Goal: Information Seeking & Learning: Learn about a topic

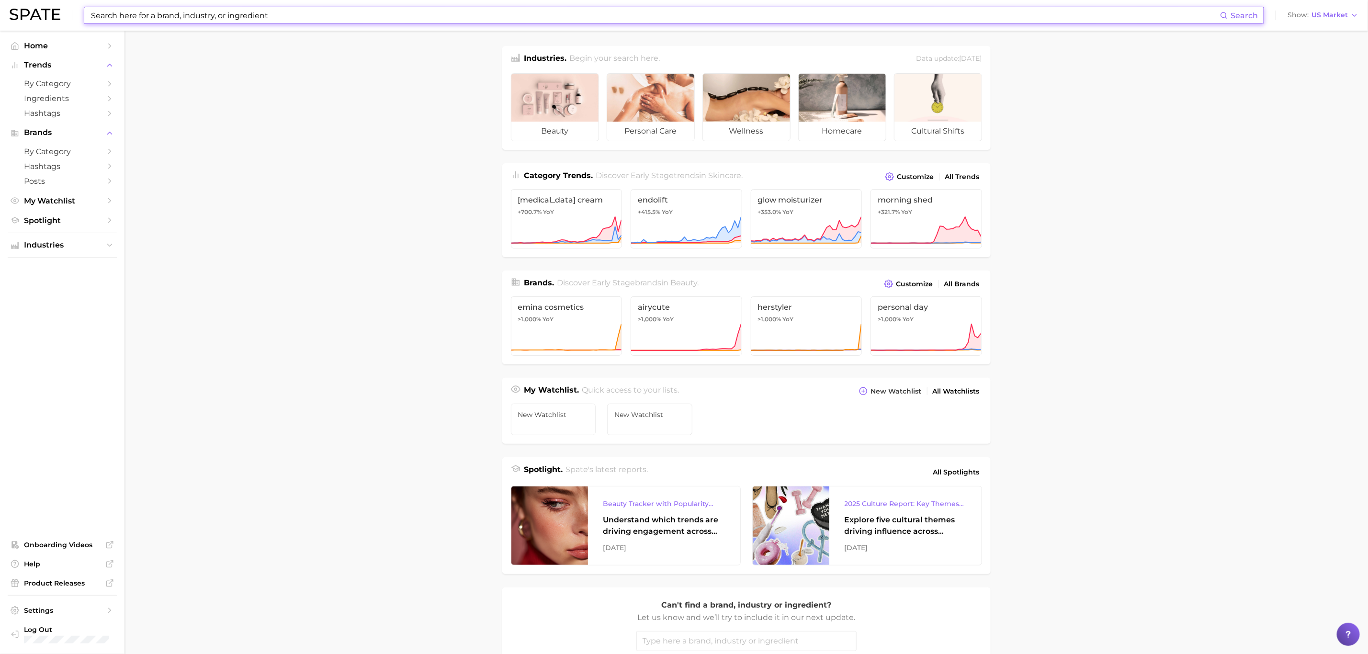
click at [247, 16] on input at bounding box center [655, 15] width 1130 height 16
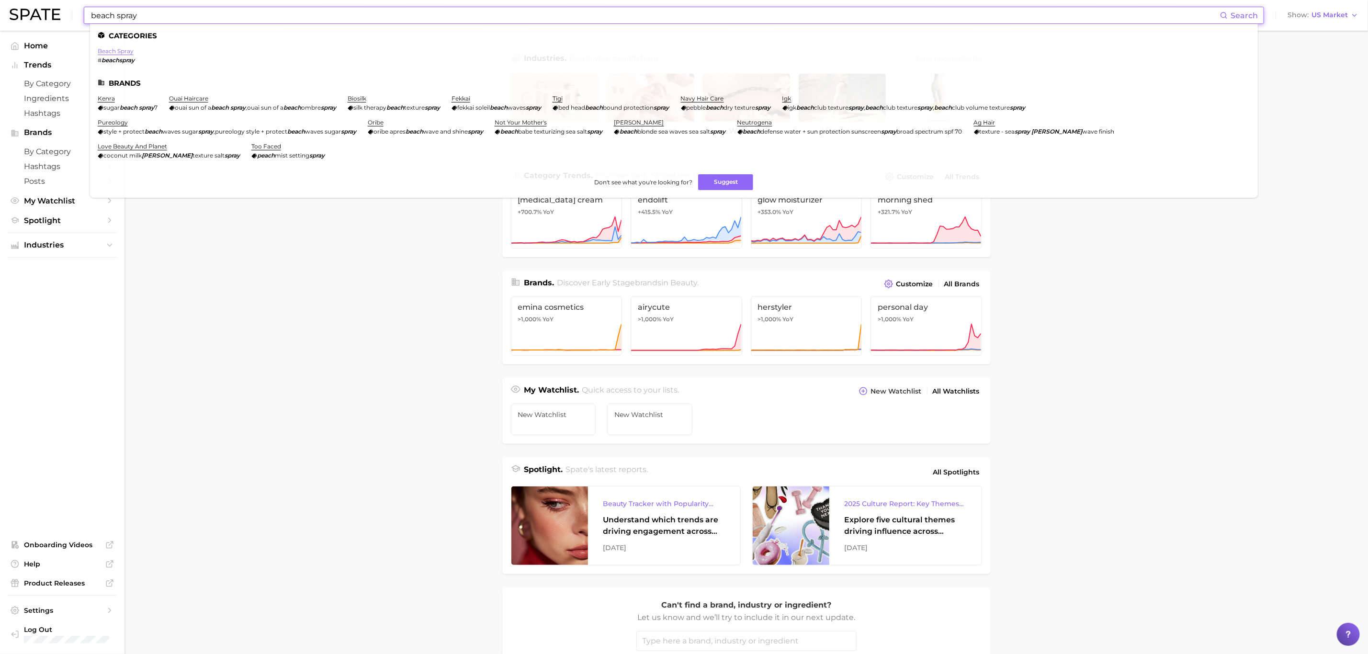
type input "beach spray"
click at [130, 49] on link "beach spray" at bounding box center [116, 50] width 36 height 7
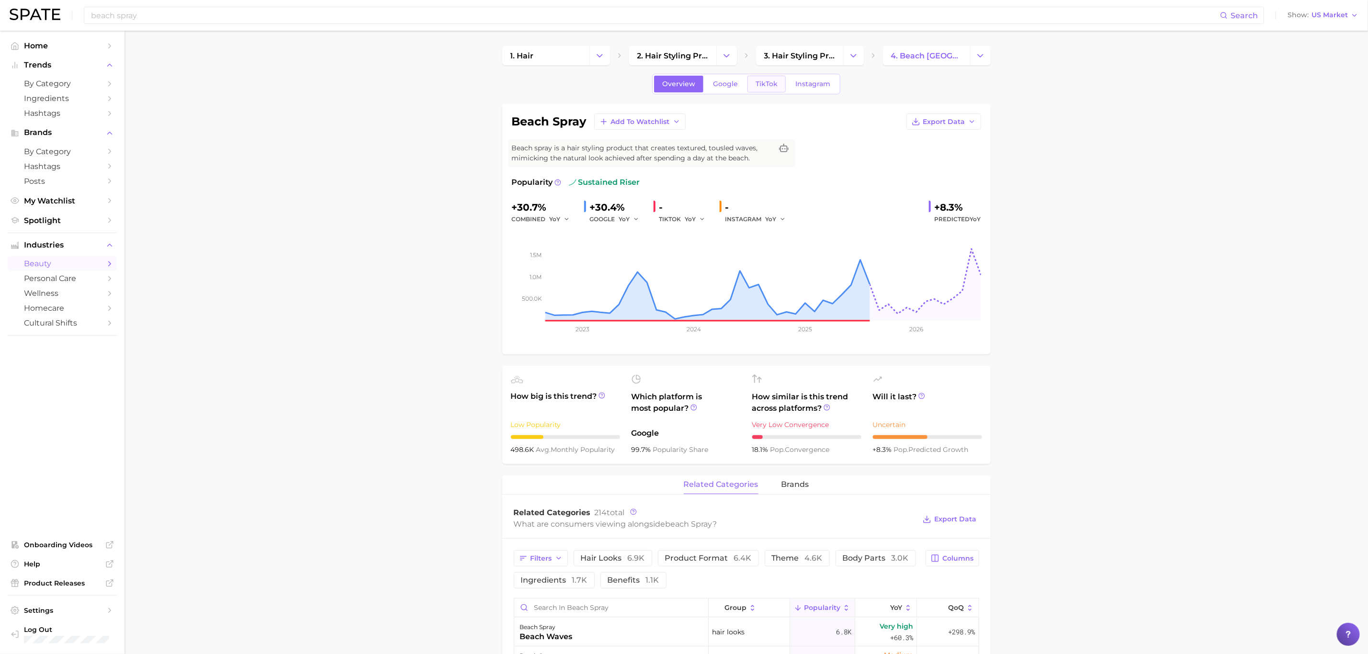
click at [765, 83] on span "TikTok" at bounding box center [767, 84] width 22 height 8
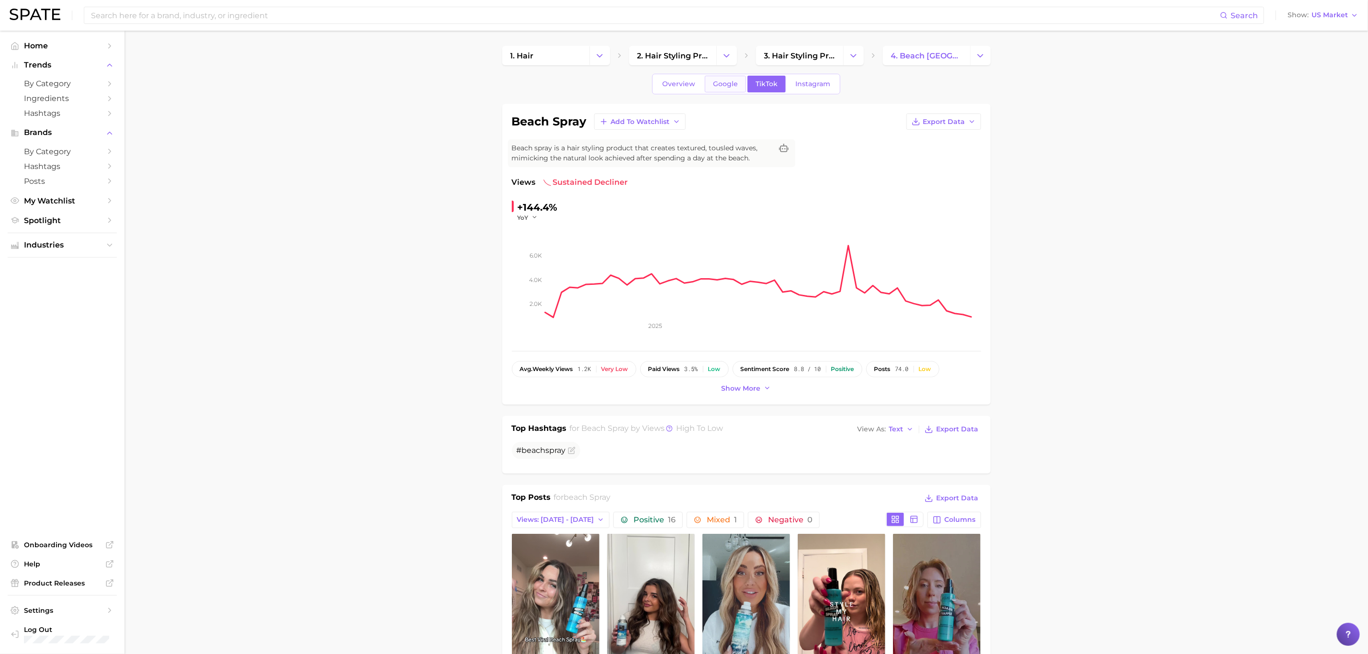
click at [726, 83] on span "Google" at bounding box center [725, 84] width 25 height 8
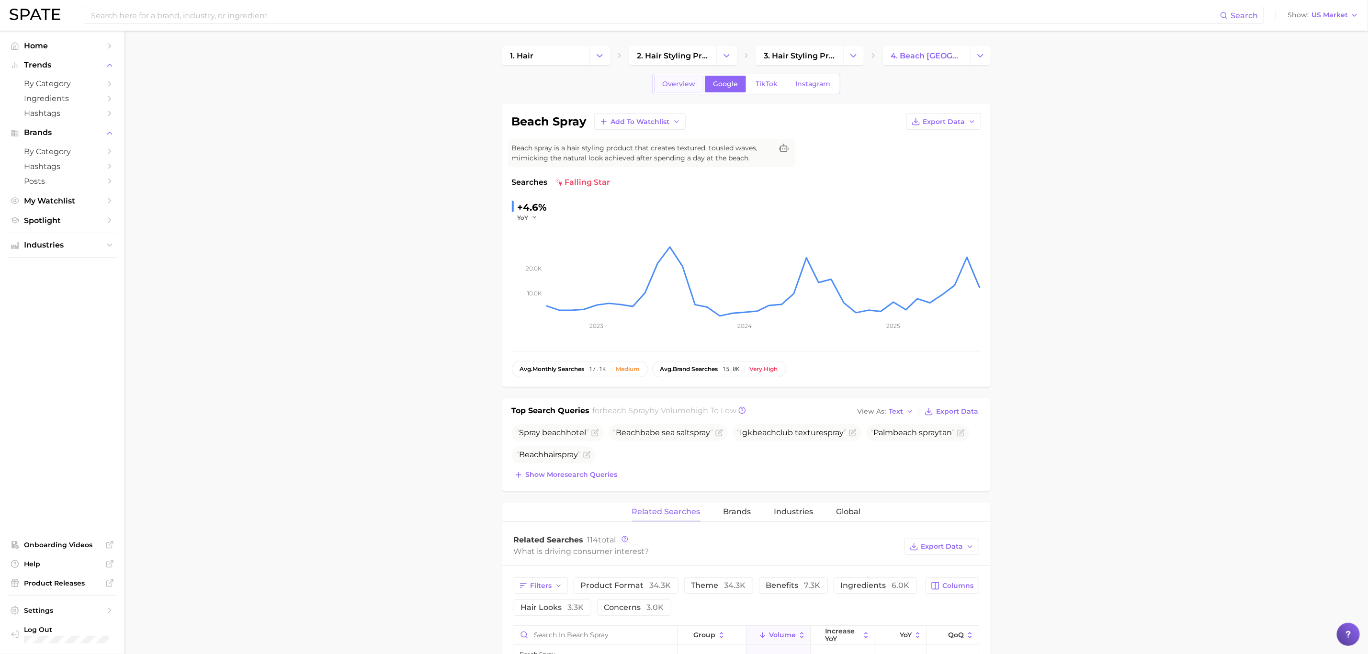
click at [670, 83] on span "Overview" at bounding box center [678, 84] width 33 height 8
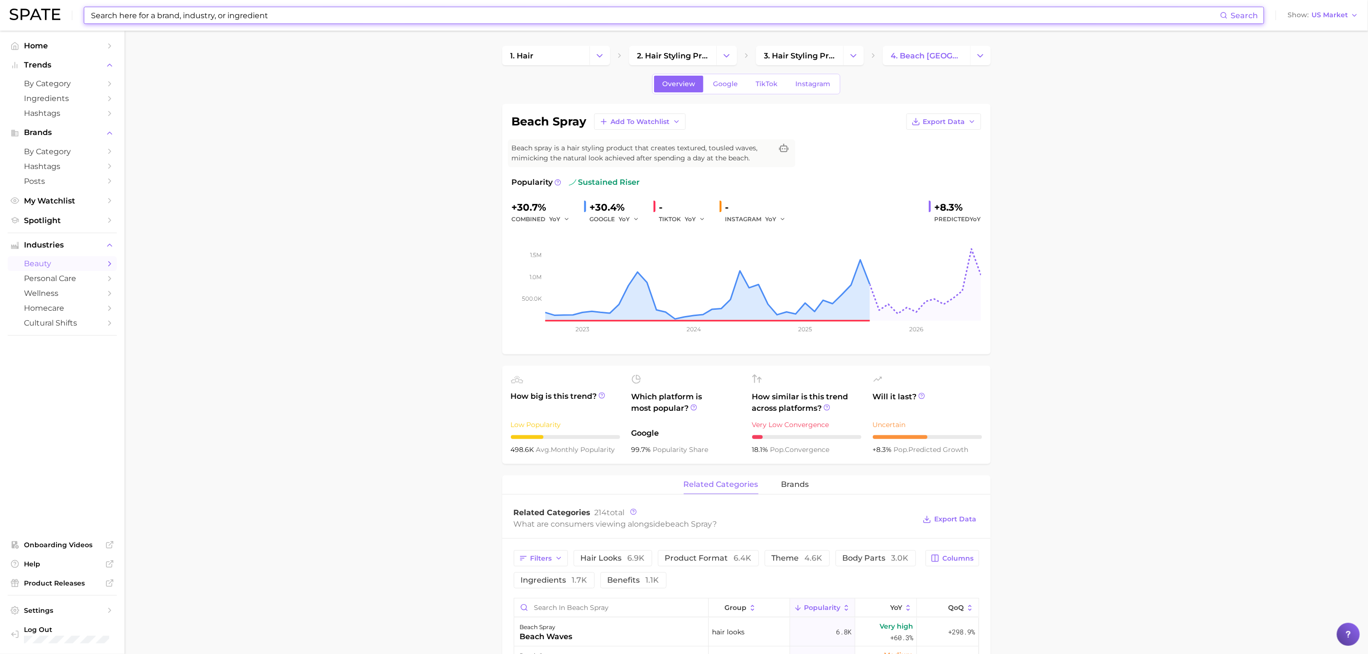
click at [129, 18] on input at bounding box center [655, 15] width 1130 height 16
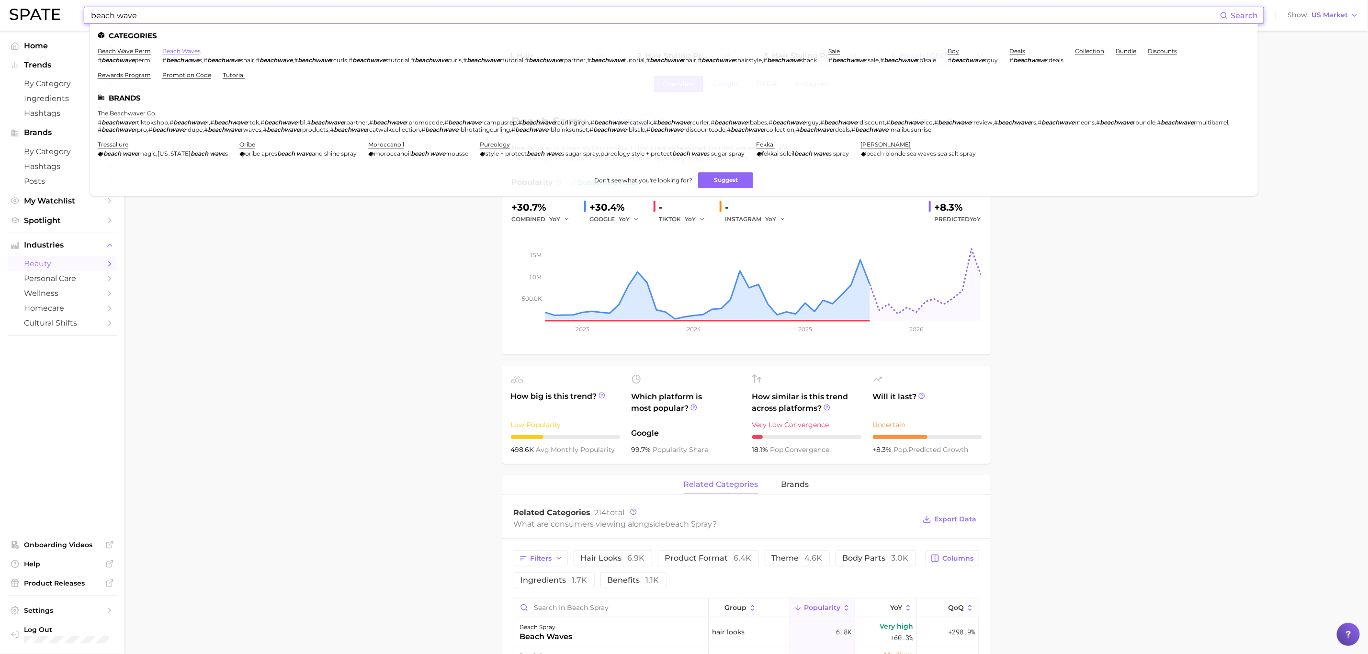
type input "beach wave"
click at [174, 49] on link "beach waves" at bounding box center [181, 50] width 38 height 7
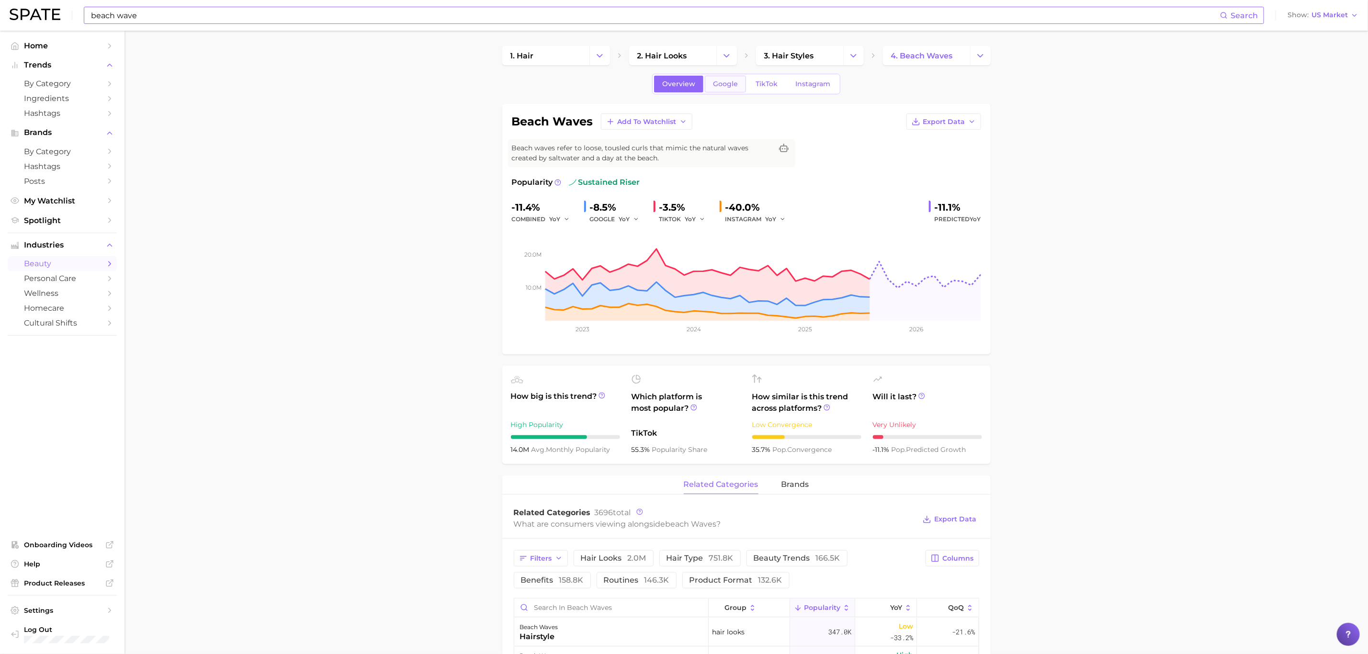
click at [737, 84] on link "Google" at bounding box center [725, 84] width 41 height 17
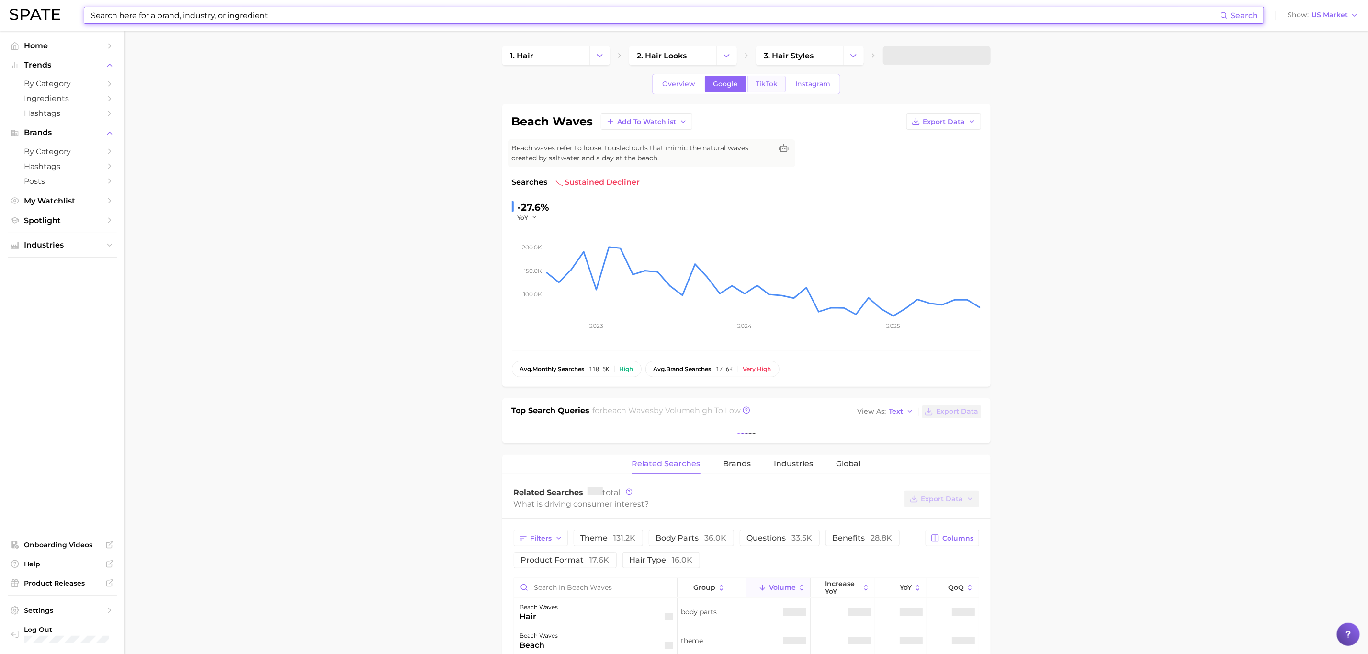
click at [763, 88] on span "TikTok" at bounding box center [767, 84] width 22 height 8
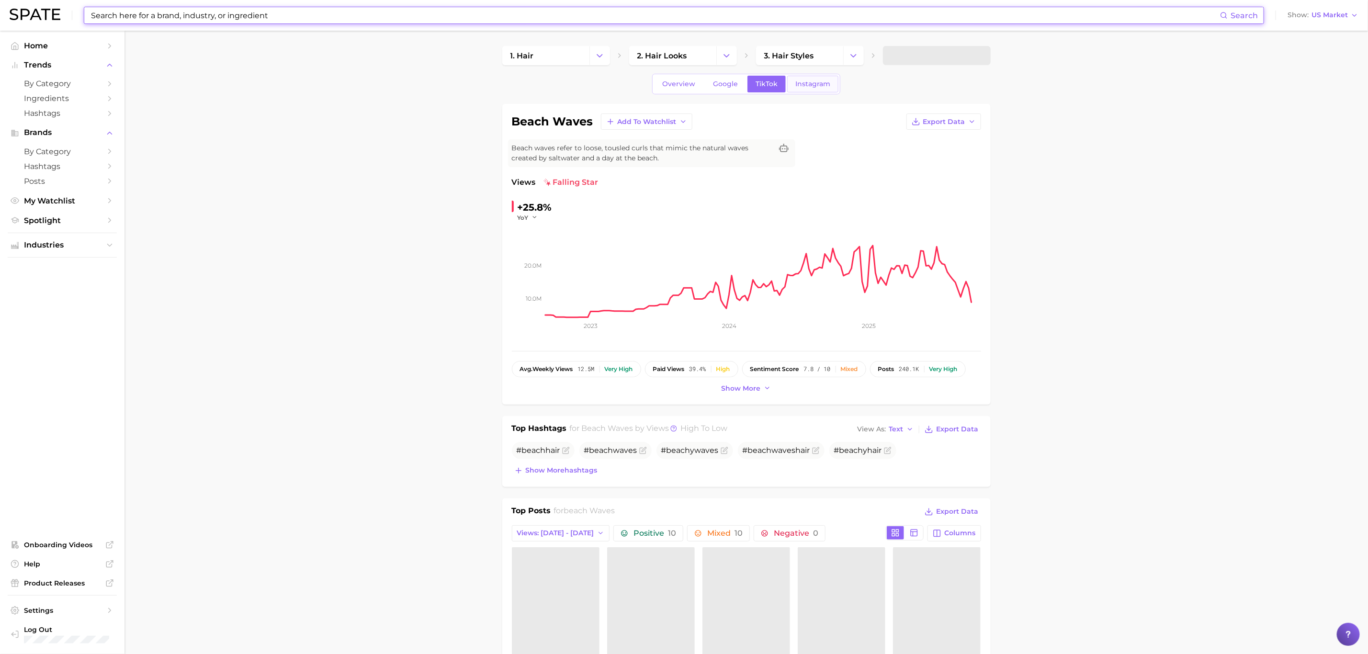
click at [818, 86] on span "Instagram" at bounding box center [812, 84] width 35 height 8
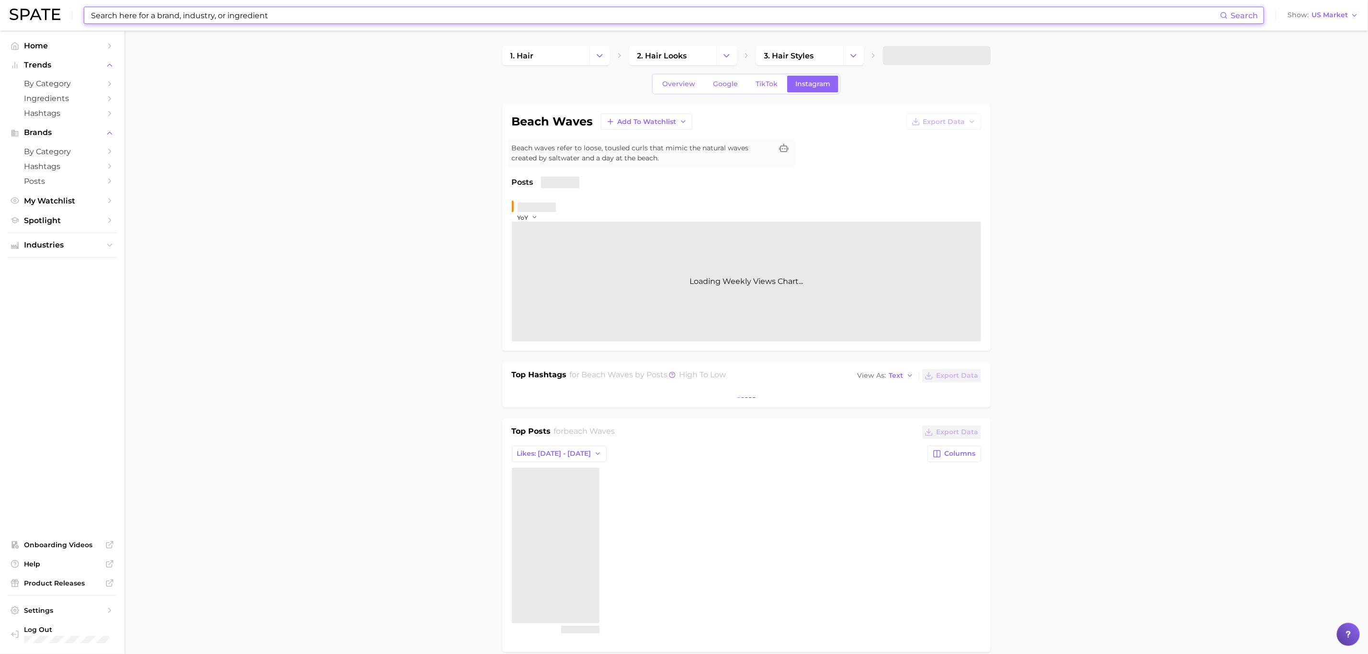
click at [318, 15] on input at bounding box center [655, 15] width 1130 height 16
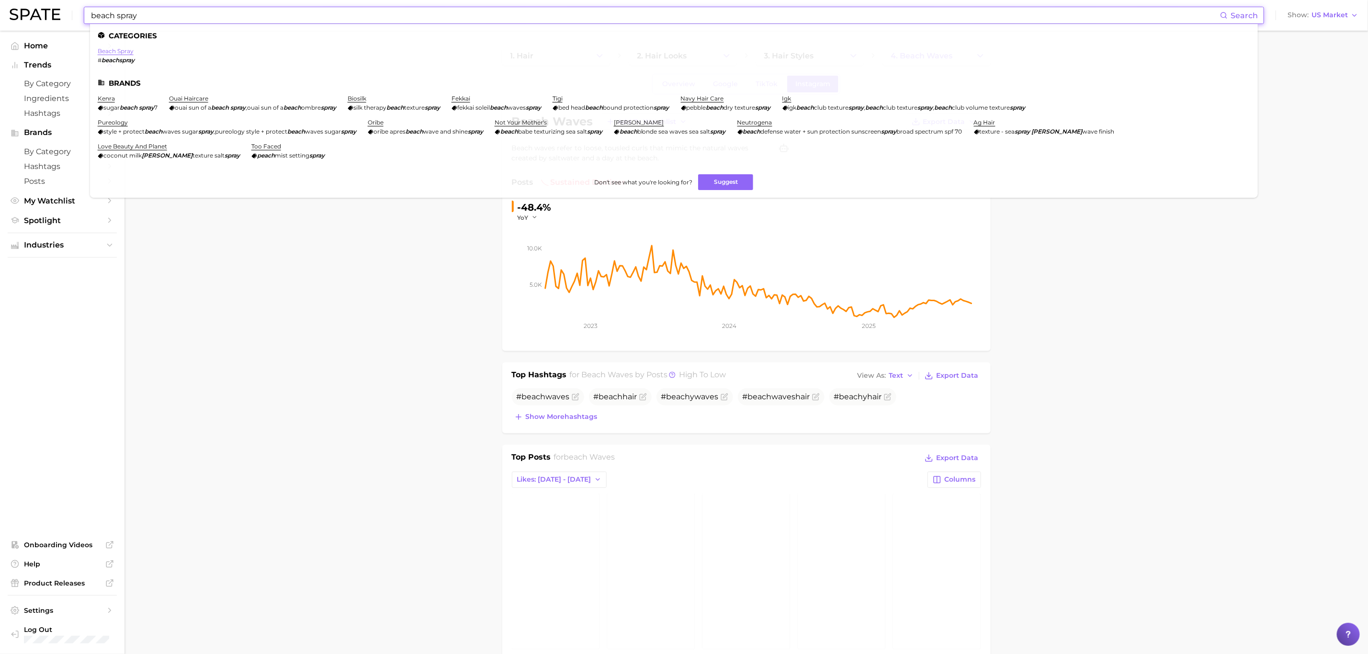
type input "beach spray"
click at [129, 49] on link "beach spray" at bounding box center [116, 50] width 36 height 7
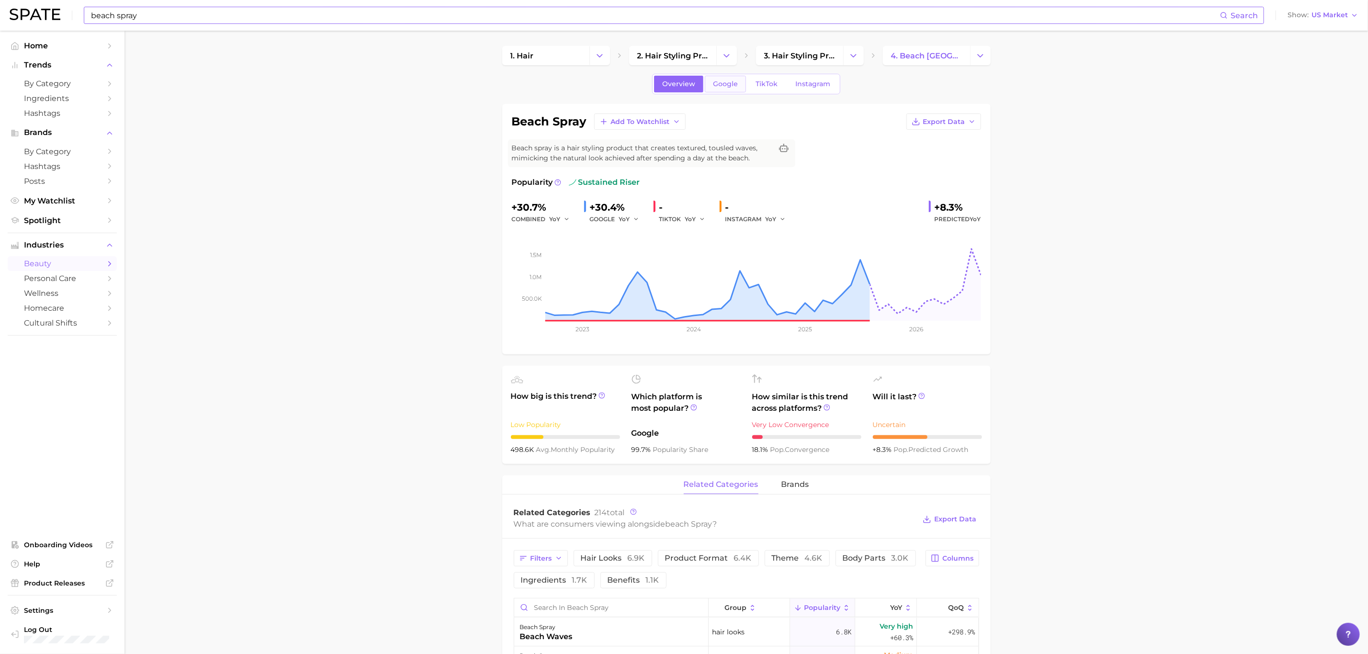
click at [717, 88] on span "Google" at bounding box center [725, 84] width 25 height 8
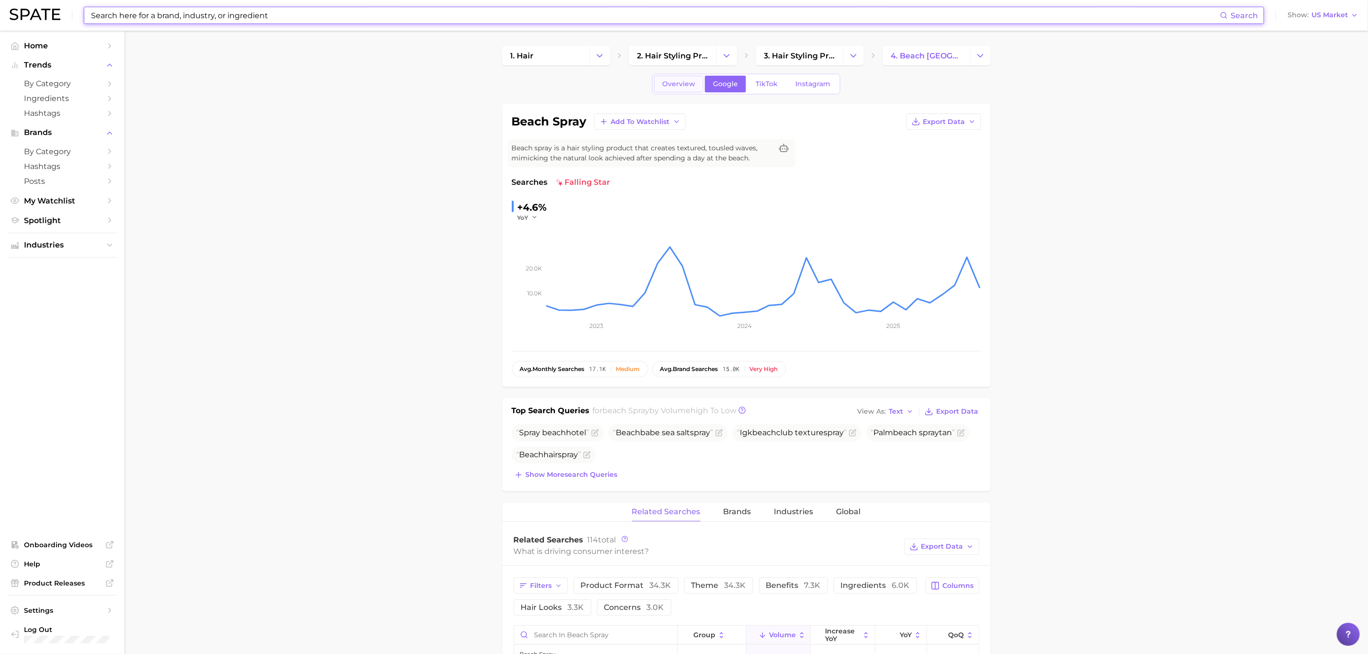
click at [676, 84] on span "Overview" at bounding box center [678, 84] width 33 height 8
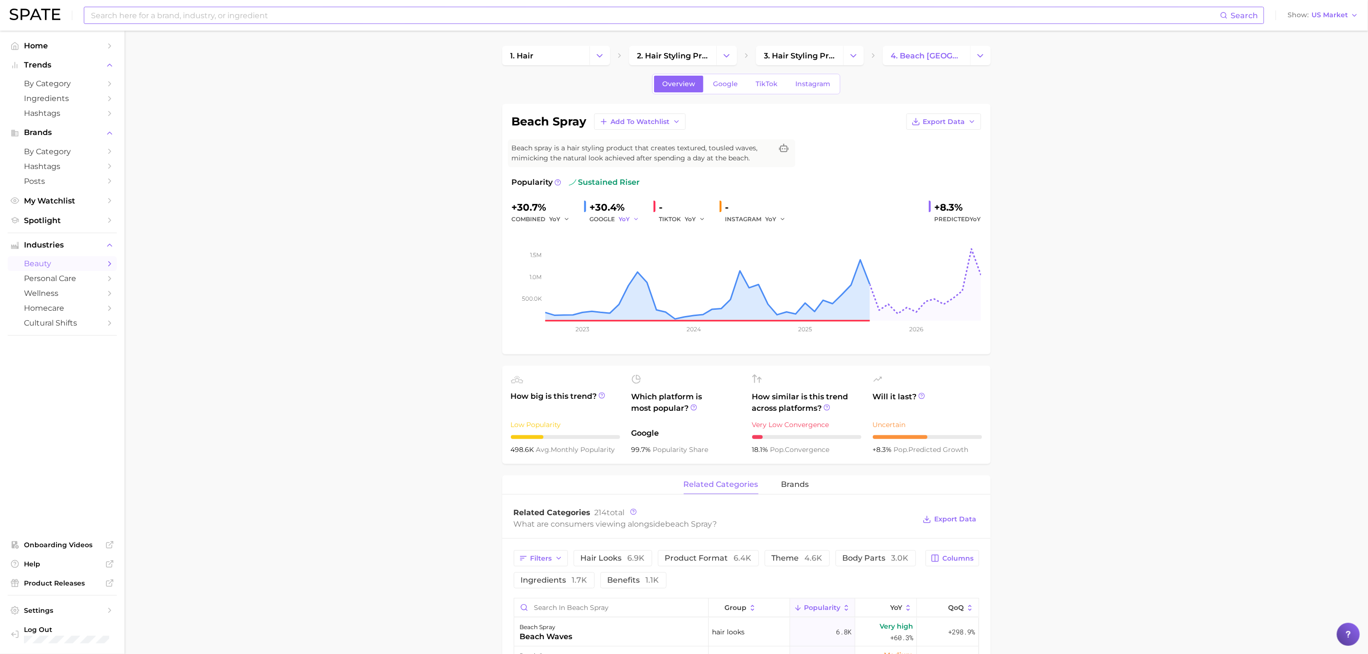
click at [633, 221] on icon "button" at bounding box center [636, 219] width 7 height 7
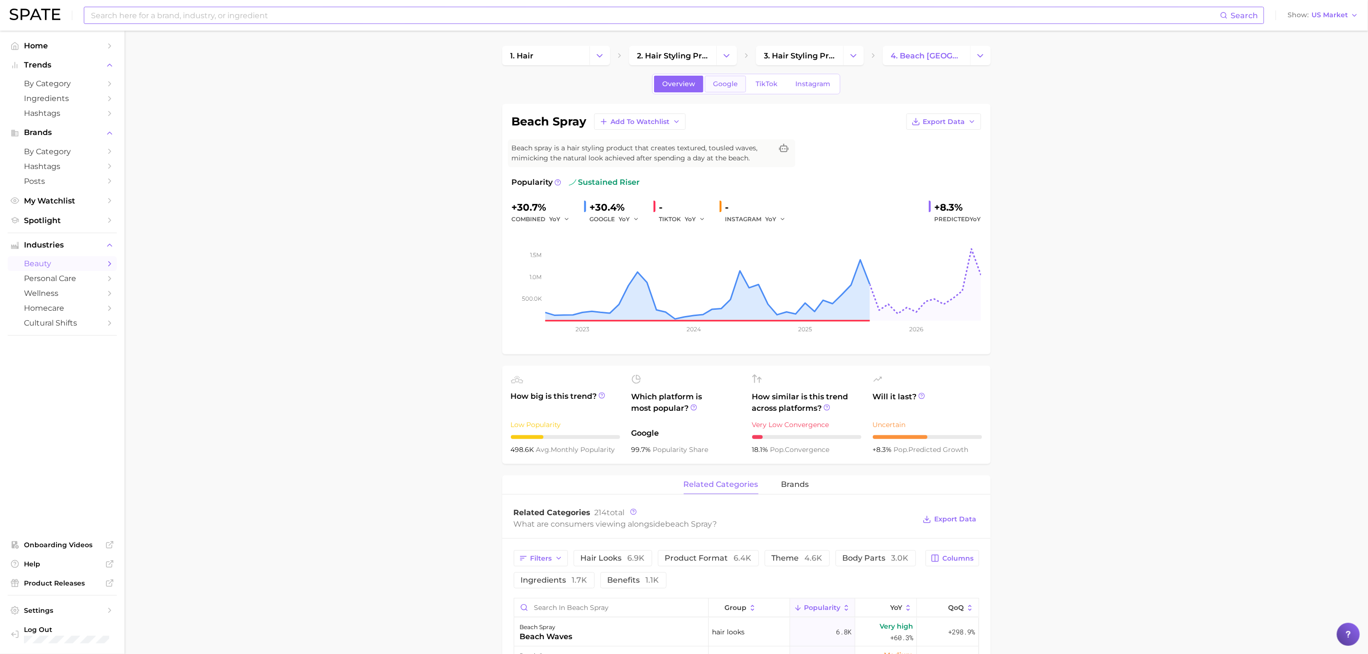
click at [723, 90] on link "Google" at bounding box center [725, 84] width 41 height 17
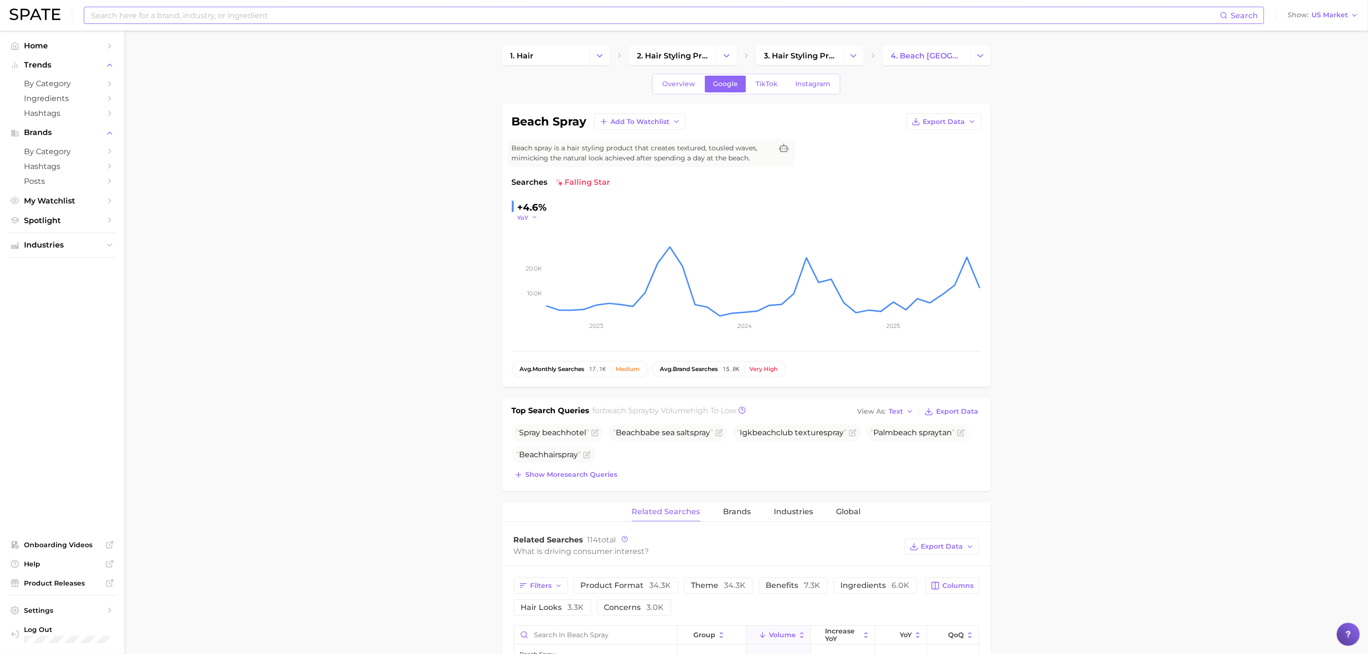
click at [533, 218] on icon "button" at bounding box center [534, 217] width 7 height 7
click at [538, 235] on button "YoY" at bounding box center [570, 231] width 105 height 17
click at [678, 82] on span "Overview" at bounding box center [678, 84] width 33 height 8
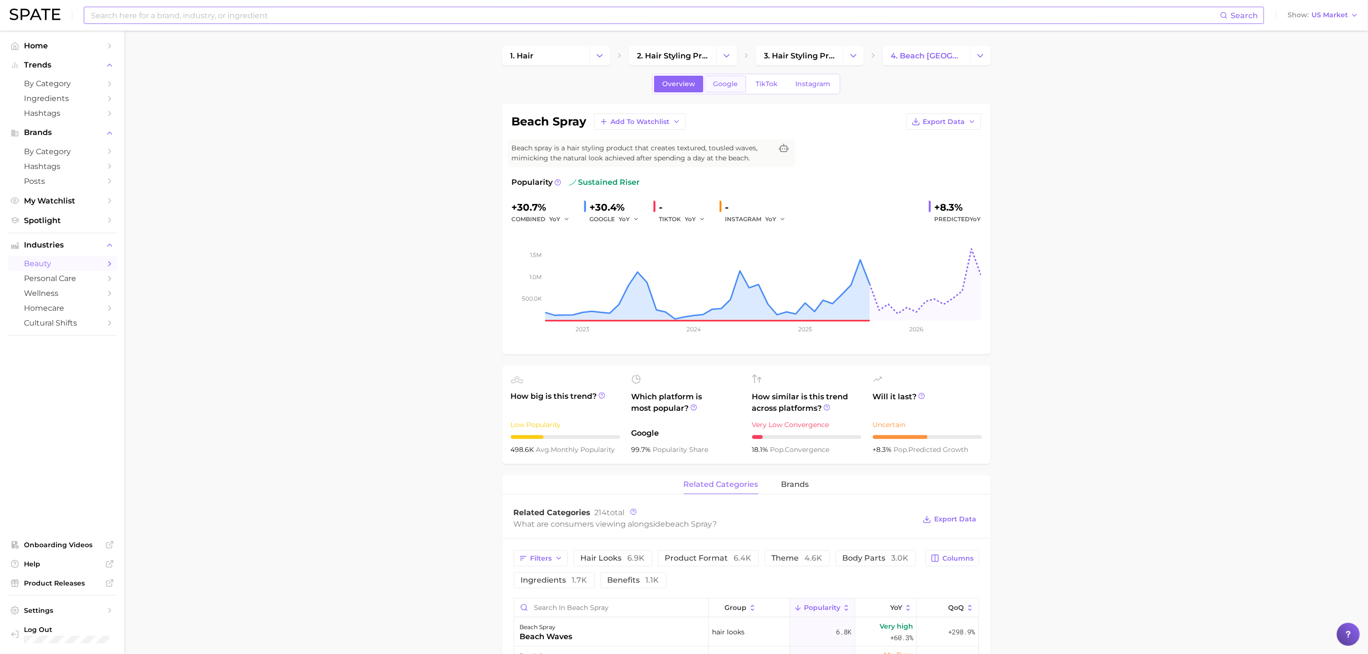
click at [733, 89] on link "Google" at bounding box center [725, 84] width 41 height 17
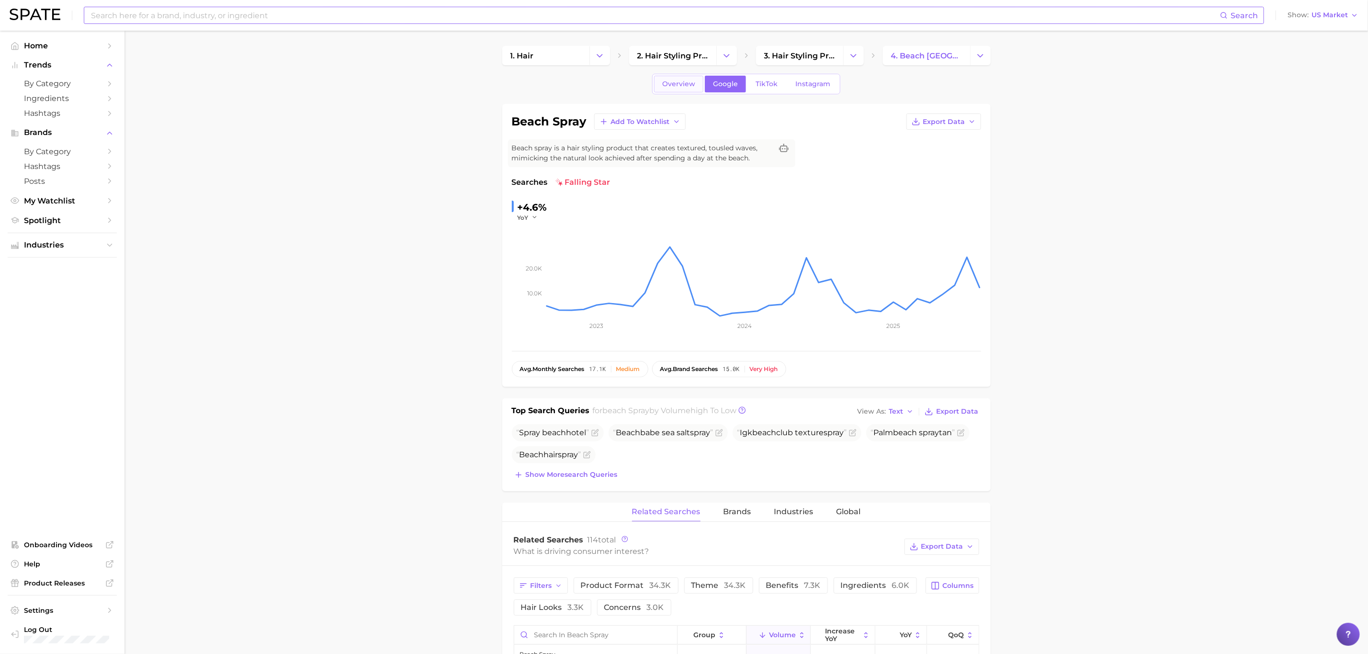
click at [677, 85] on span "Overview" at bounding box center [678, 84] width 33 height 8
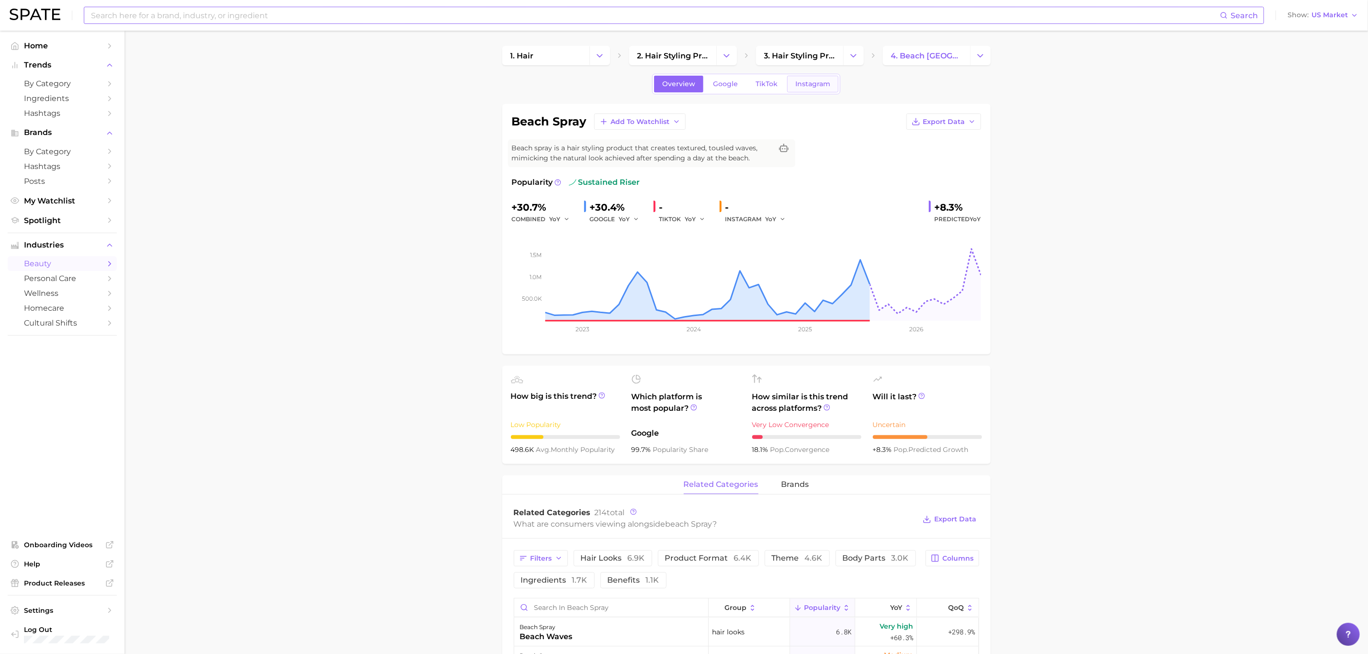
click at [814, 85] on span "Instagram" at bounding box center [812, 84] width 35 height 8
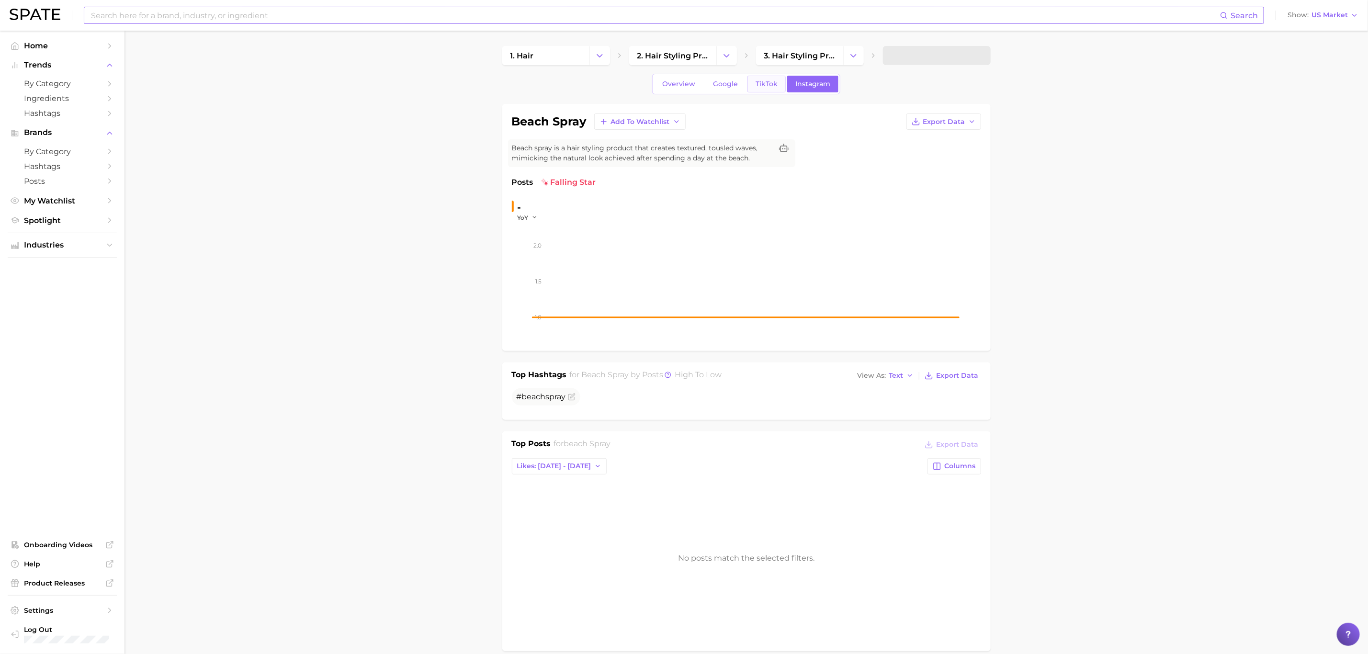
click at [779, 87] on link "TikTok" at bounding box center [766, 84] width 38 height 17
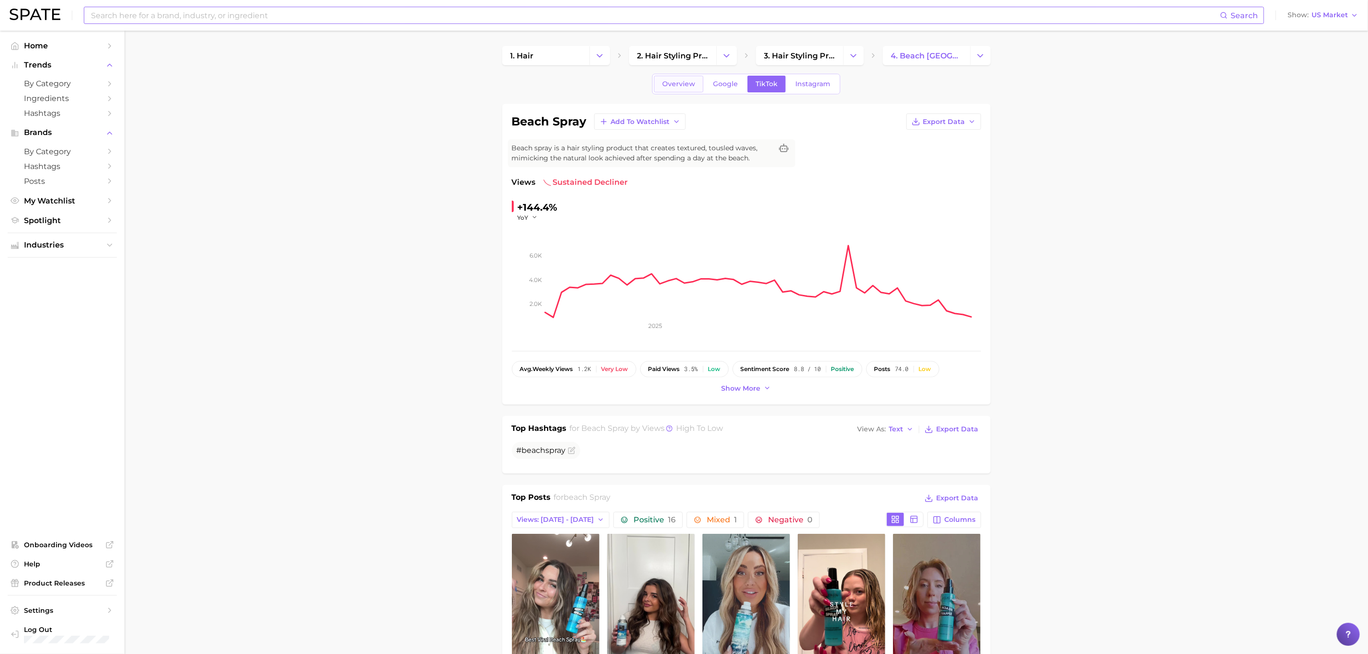
click at [690, 85] on span "Overview" at bounding box center [678, 84] width 33 height 8
